Goal: Task Accomplishment & Management: Manage account settings

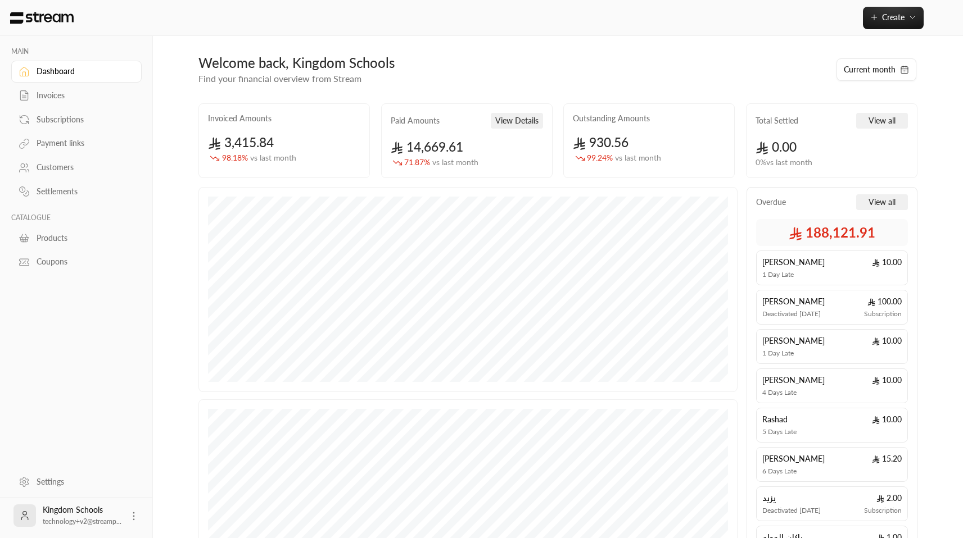
click at [129, 514] on icon at bounding box center [133, 516] width 11 height 11
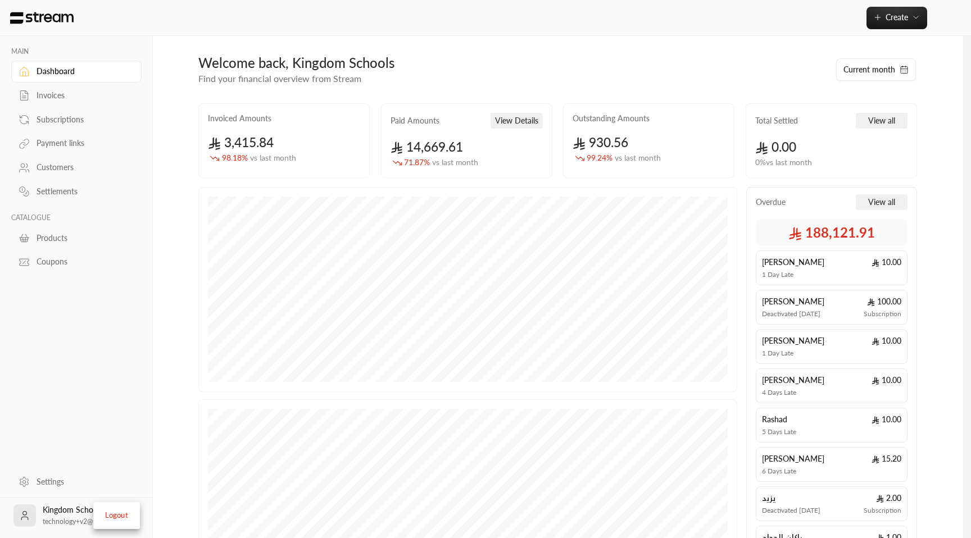
click at [133, 514] on li "Logout" at bounding box center [116, 516] width 41 height 18
